Goal: Find specific page/section: Find specific page/section

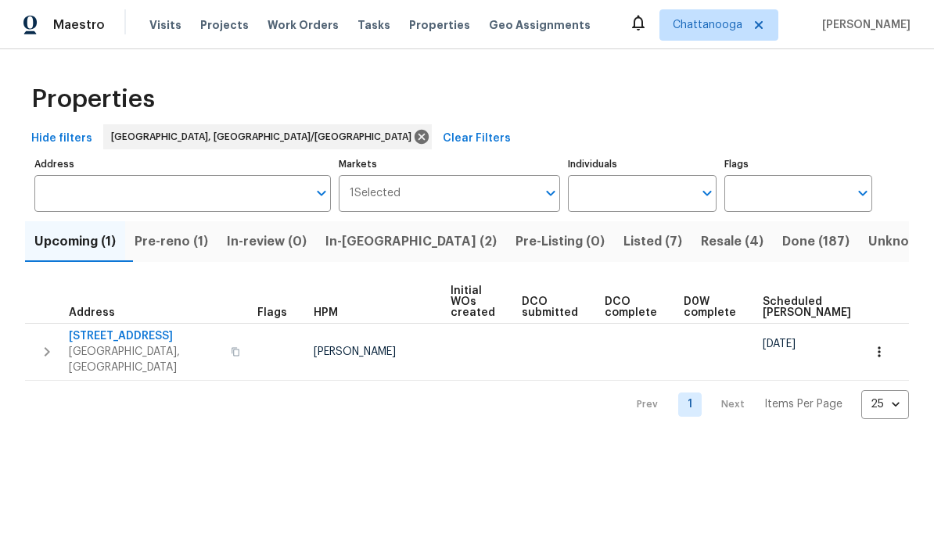
click at [183, 231] on button "Pre-reno (1)" at bounding box center [171, 241] width 92 height 41
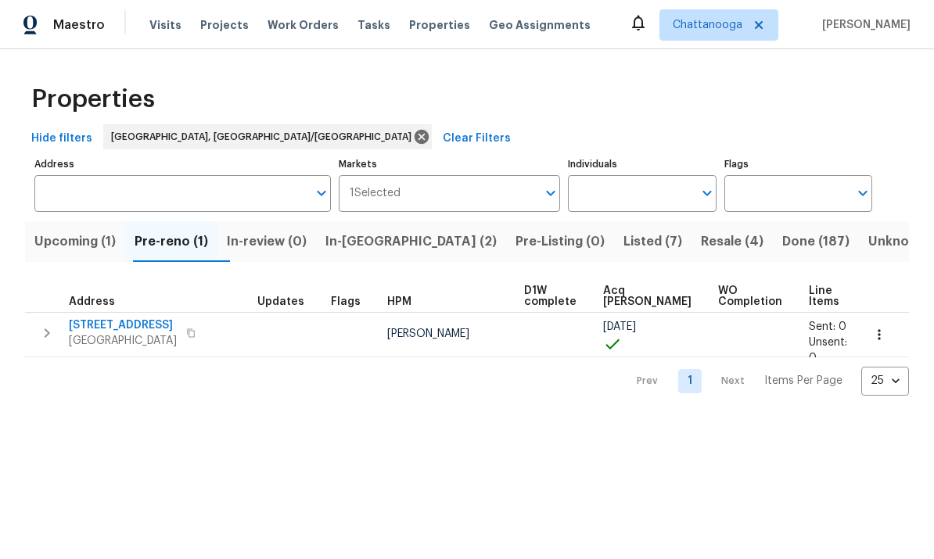
click at [129, 325] on span "1874 E State Line Rd" at bounding box center [123, 326] width 108 height 16
click at [181, 339] on button "button" at bounding box center [190, 333] width 19 height 22
click at [137, 330] on span "1874 E State Line Rd" at bounding box center [123, 326] width 108 height 16
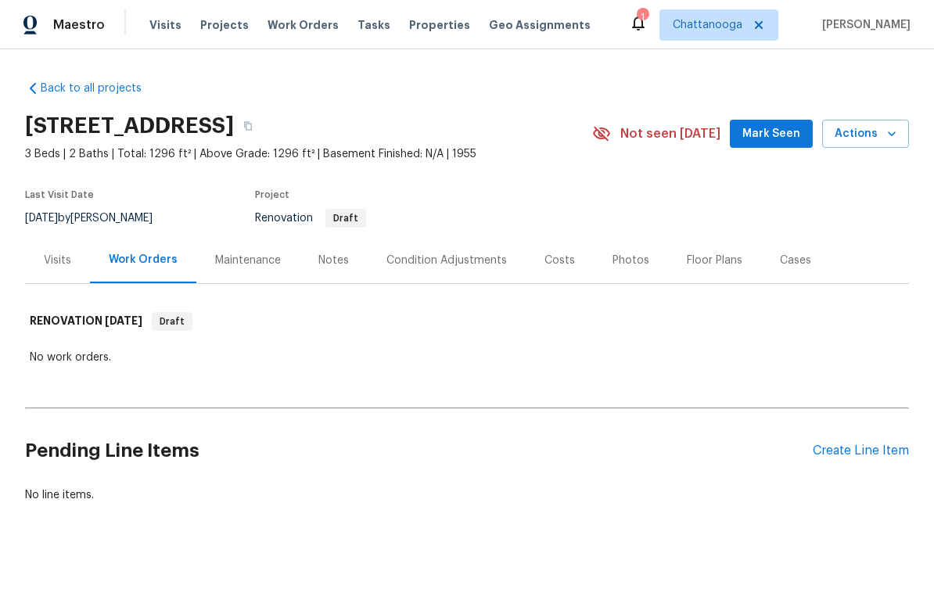
click at [325, 266] on div "Notes" at bounding box center [333, 261] width 31 height 16
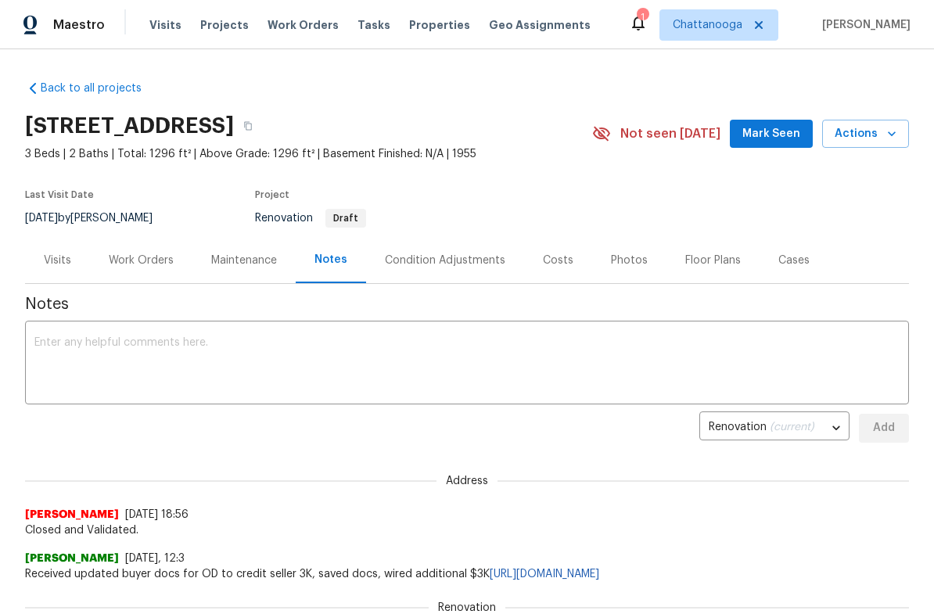
click at [475, 266] on div "Condition Adjustments" at bounding box center [445, 261] width 120 height 16
